Goal: Register for event/course

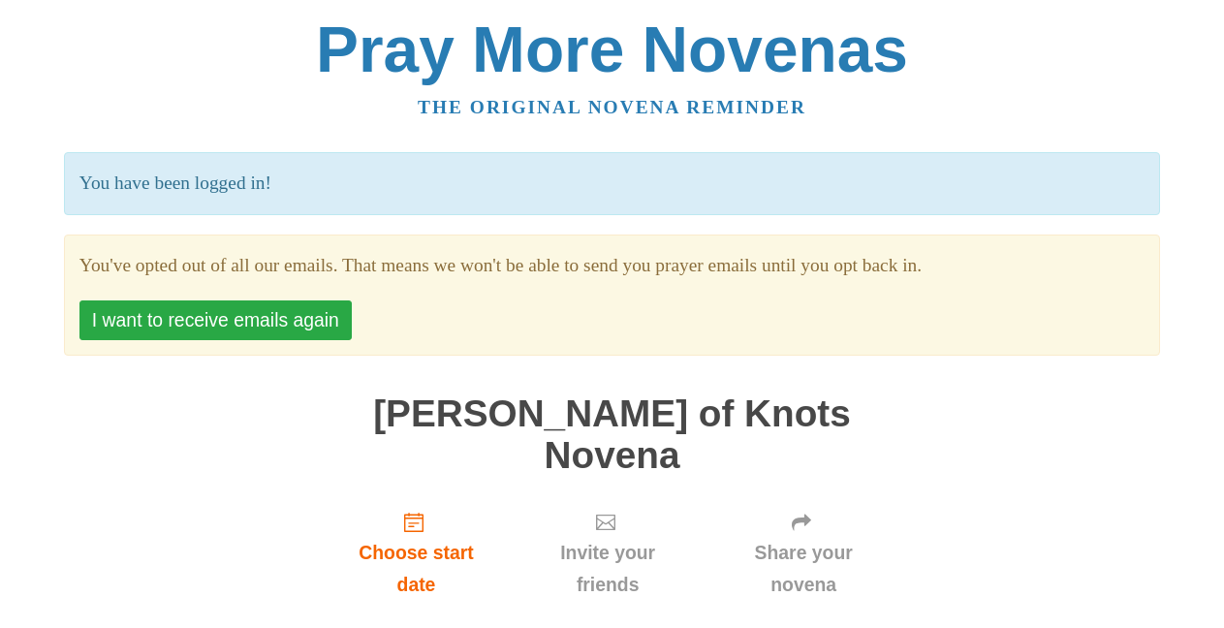
click at [164, 314] on button "I want to receive emails again" at bounding box center [215, 320] width 272 height 40
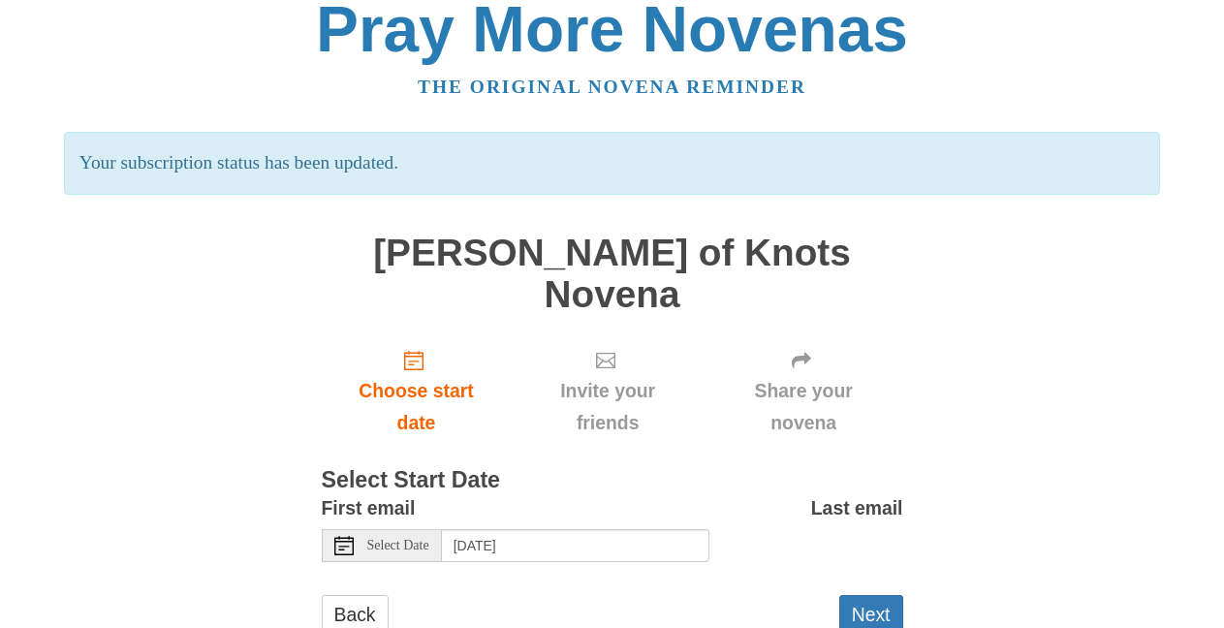
scroll to position [43, 0]
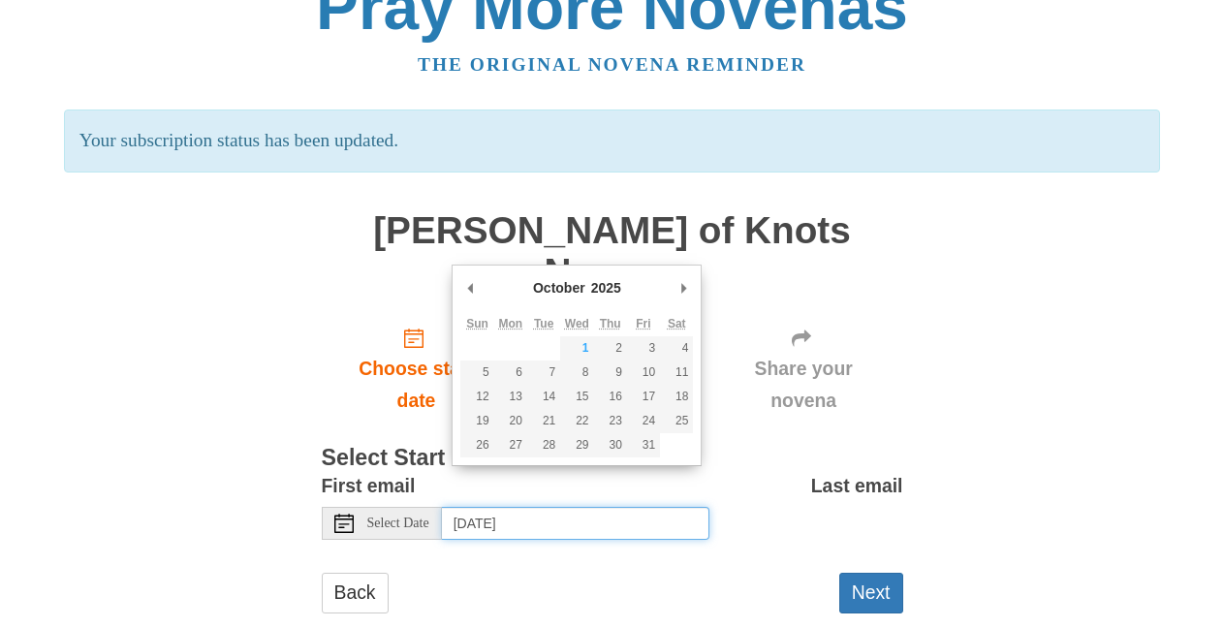
click at [502, 507] on input "[DATE]" at bounding box center [575, 523] width 267 height 33
type input "[DATE]"
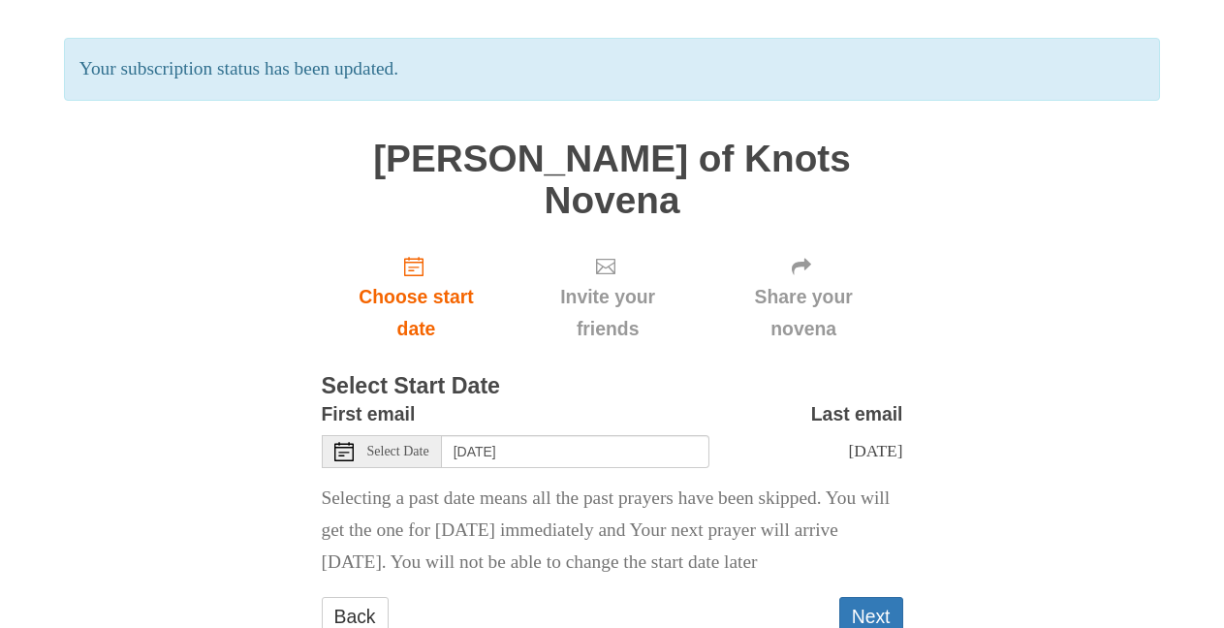
scroll to position [171, 0]
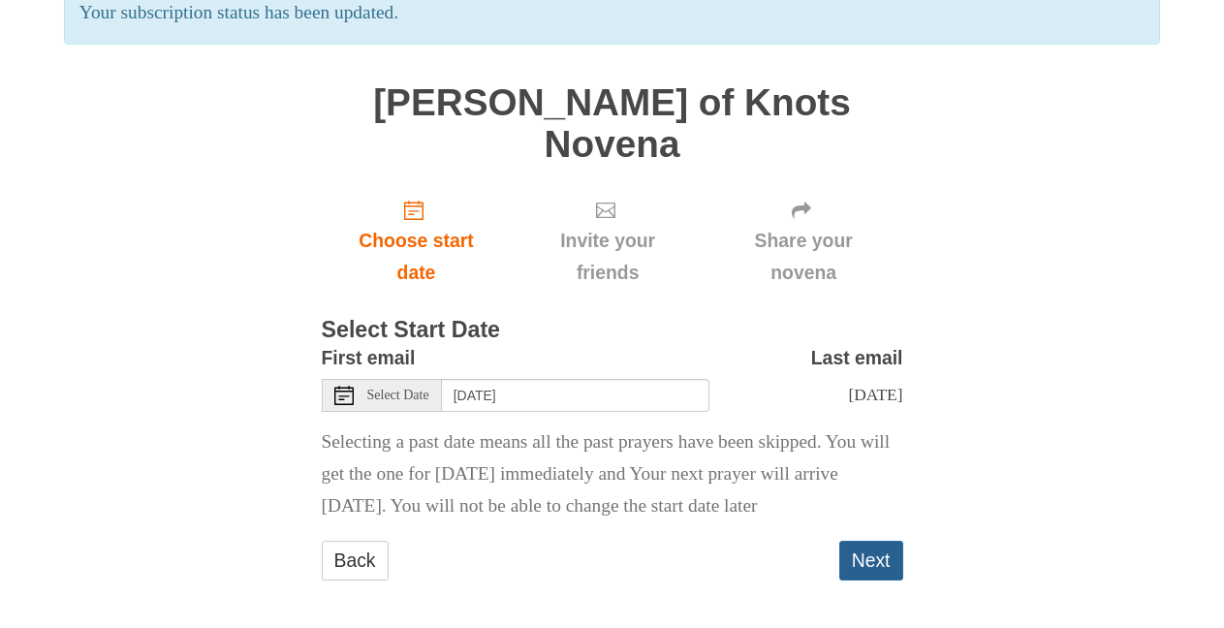
click at [865, 561] on button "Next" at bounding box center [871, 561] width 64 height 40
